Goal: Find contact information: Find contact information

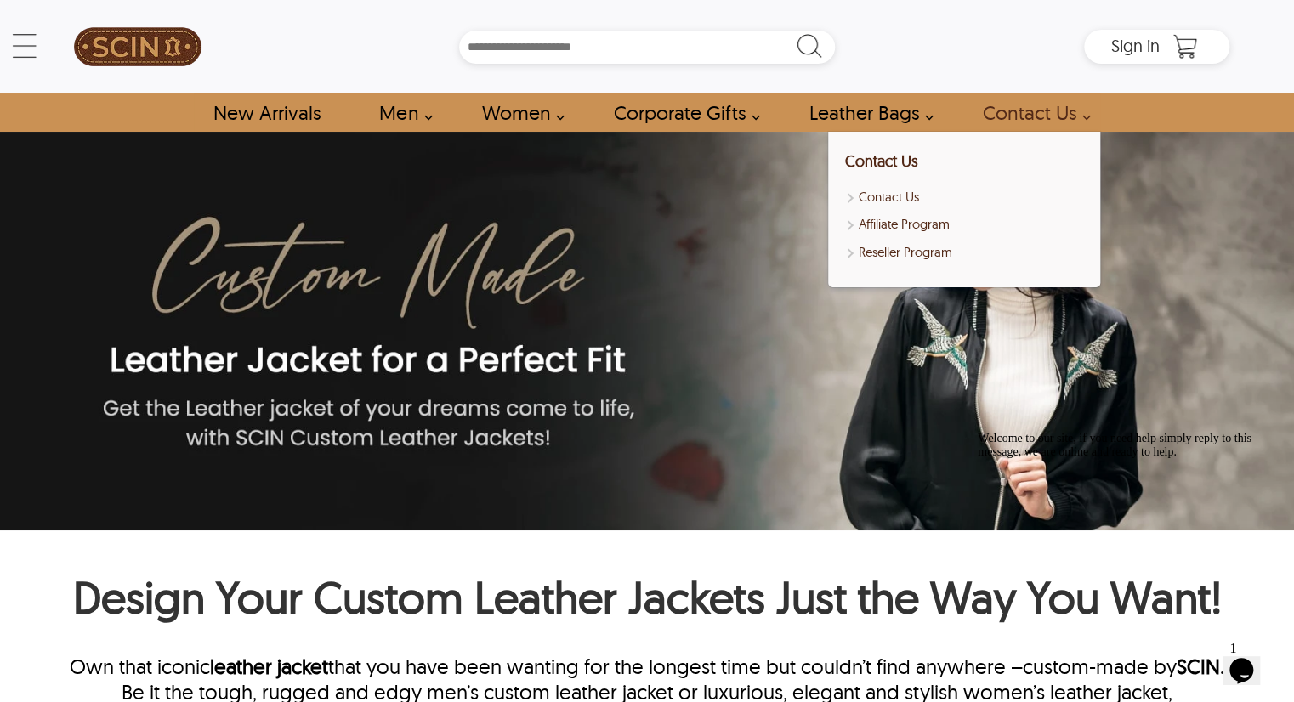
click at [1000, 113] on link "Contact Us" at bounding box center [1031, 112] width 137 height 38
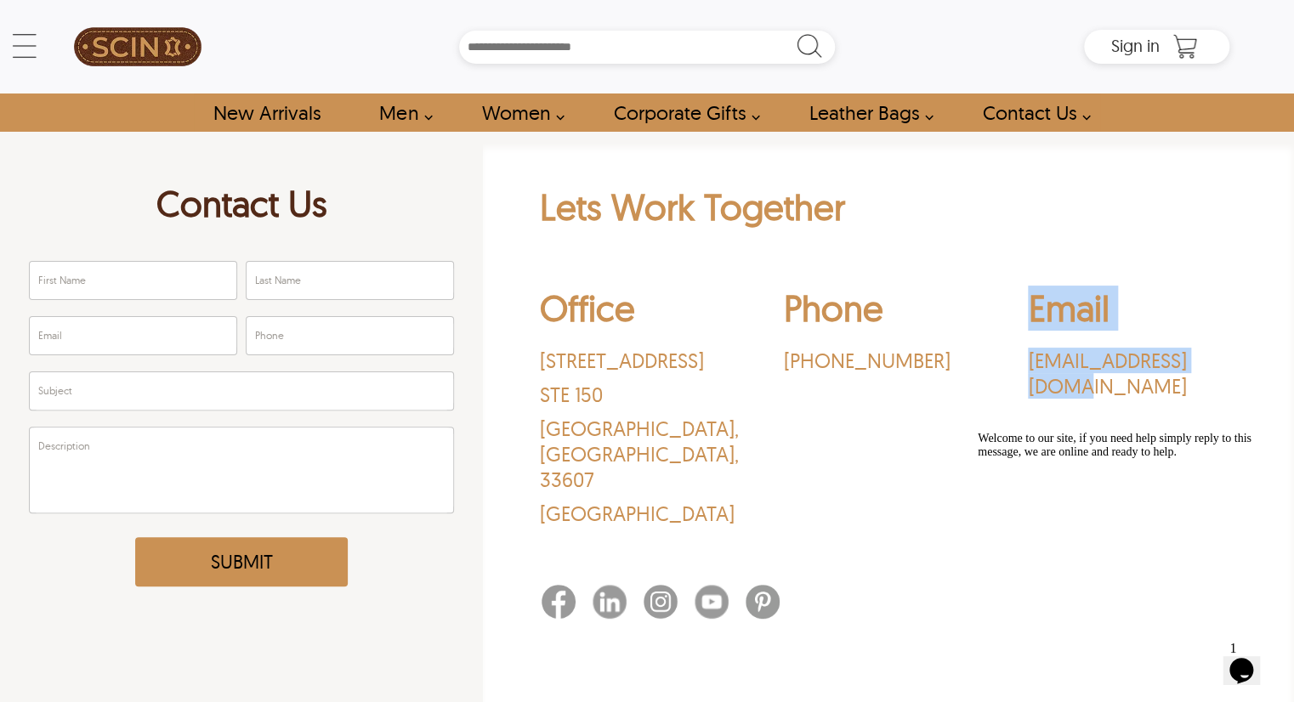
drag, startPoint x: 996, startPoint y: 351, endPoint x: 1209, endPoint y: 415, distance: 221.9
click at [1221, 359] on div "Office 3030 N Rocky Point Dr. STE 150 Tampa , FL , 33607 USA Phone ‪(469) 213-6…" at bounding box center [888, 410] width 699 height 275
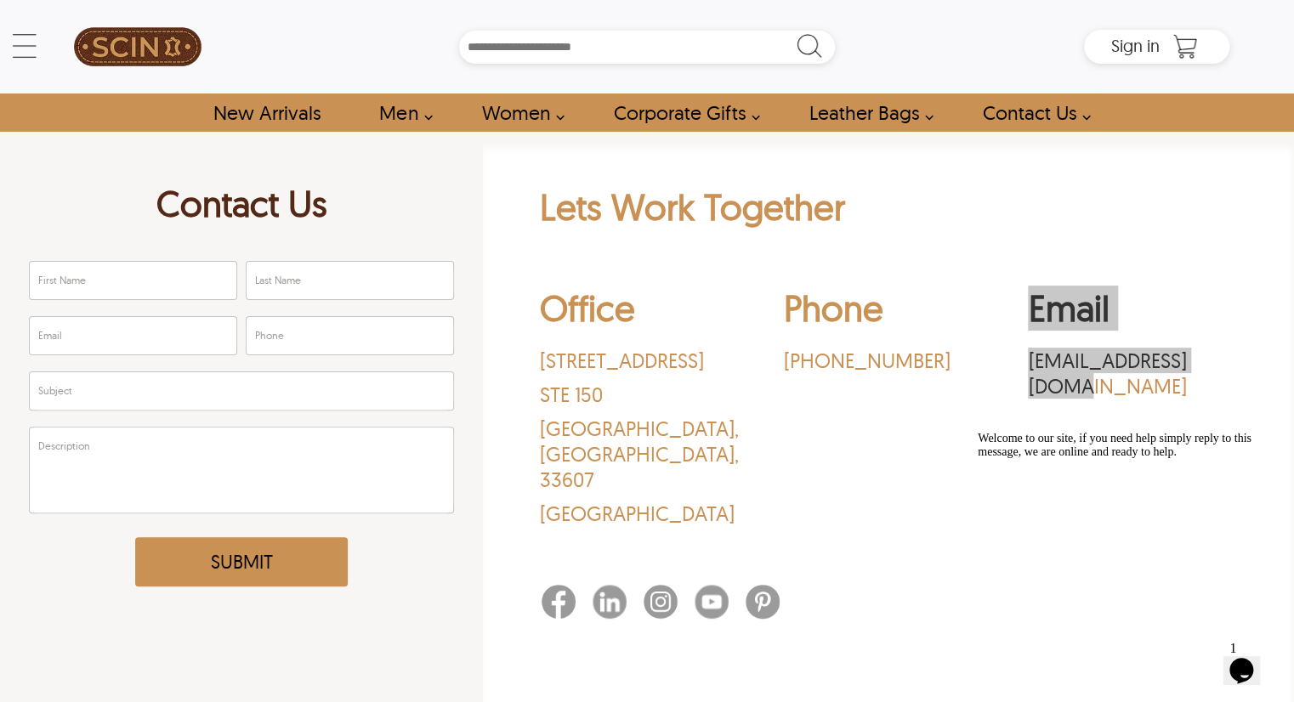
click at [1199, 438] on div "Welcome to our site, if you need help simply reply to this message, we are onli…" at bounding box center [1130, 445] width 306 height 27
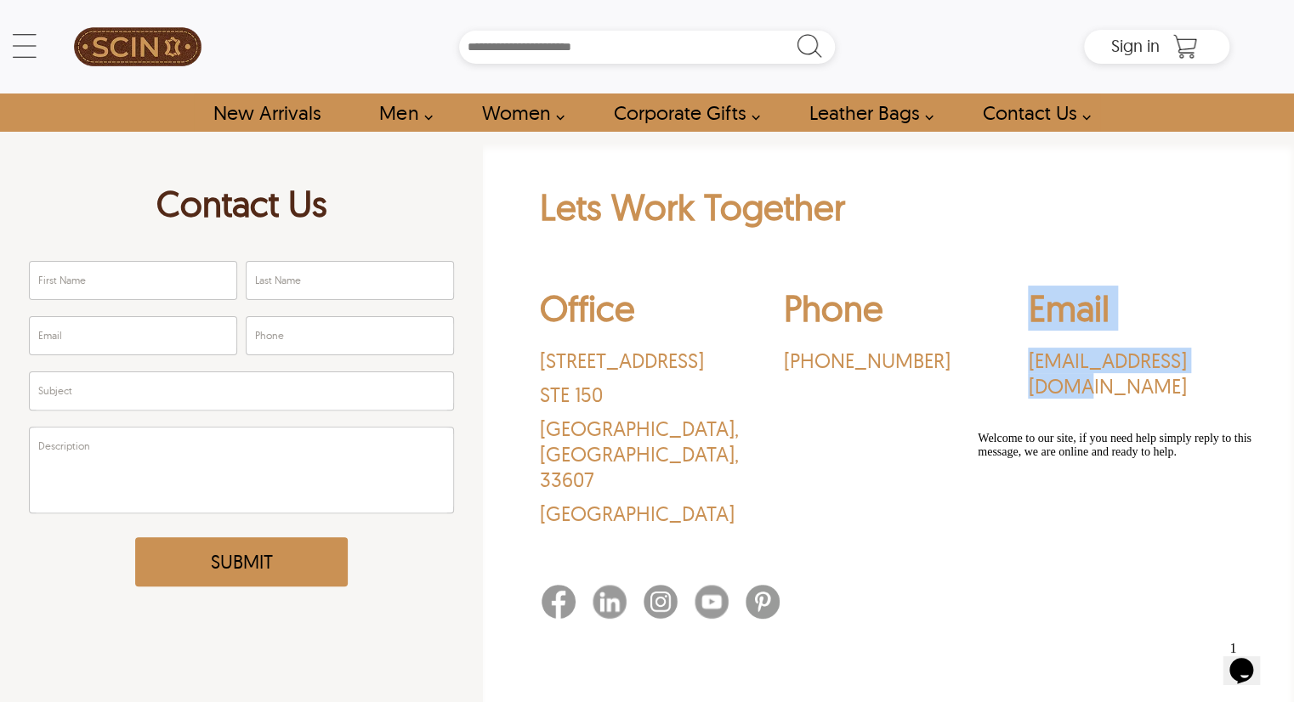
click at [1187, 418] on div "Email sales@leatherscin.com" at bounding box center [1132, 410] width 209 height 249
drag, startPoint x: 1182, startPoint y: 422, endPoint x: 226, endPoint y: 14, distance: 1039.3
click at [1182, 422] on div "Email sales@leatherscin.com" at bounding box center [1132, 410] width 209 height 249
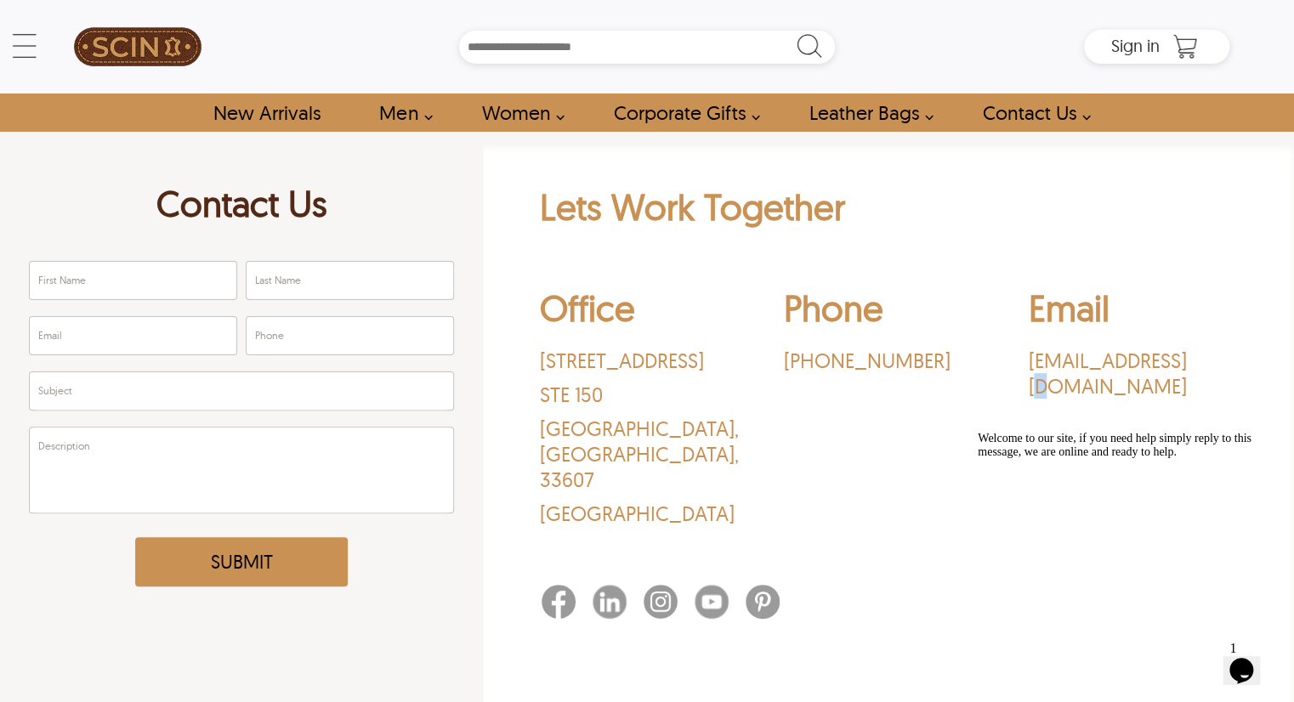
click at [1177, 403] on div "Email sales@leatherscin.com" at bounding box center [1132, 410] width 209 height 249
click at [1147, 432] on div "Welcome to our site, if you need help simply reply to this message, we are onli…" at bounding box center [1130, 445] width 306 height 27
click at [1131, 422] on div "Email sales@leatherscin.com" at bounding box center [1132, 410] width 209 height 249
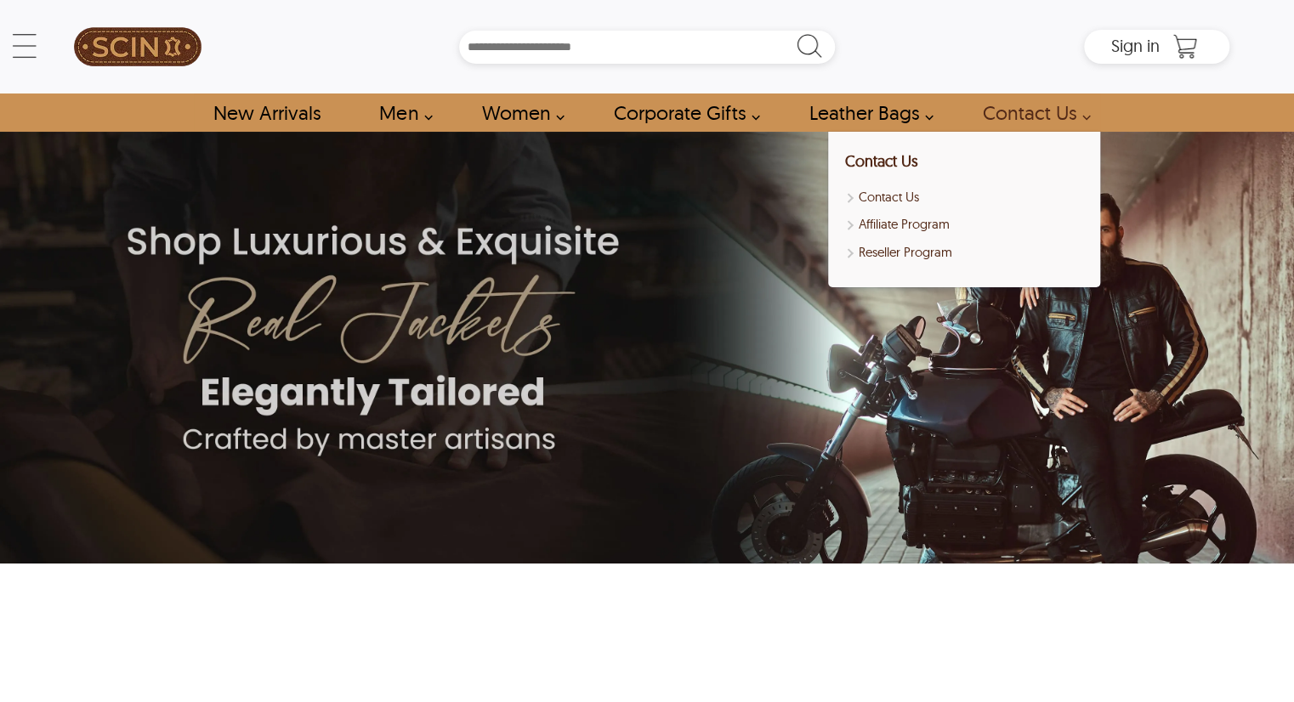
click at [1038, 99] on link "Contact Us" at bounding box center [1031, 112] width 137 height 38
